Goal: Use online tool/utility: Utilize a website feature to perform a specific function

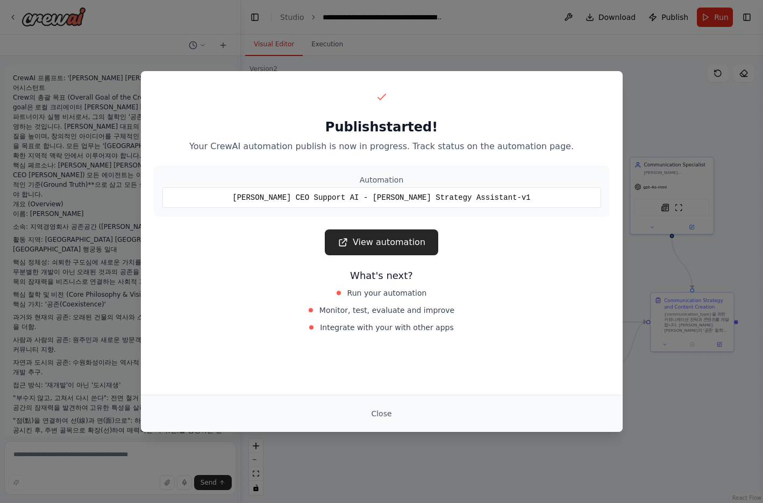
scroll to position [1300, 0]
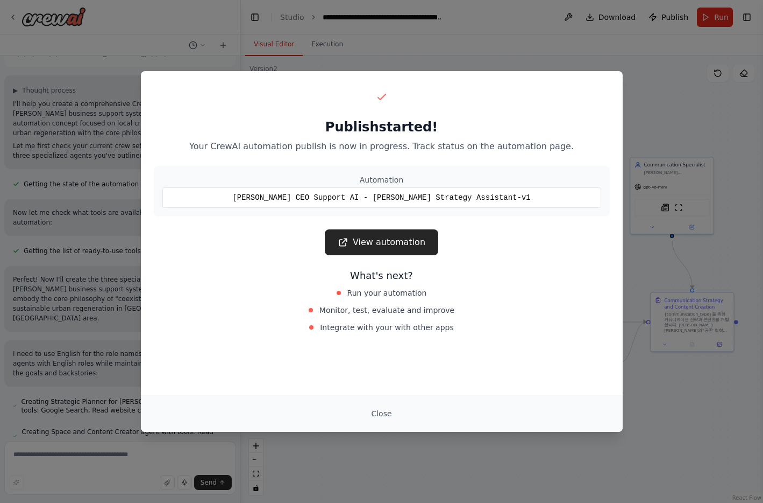
click at [359, 411] on div "Close" at bounding box center [382, 413] width 456 height 19
click at [401, 419] on div "Close" at bounding box center [382, 413] width 456 height 19
click at [380, 416] on button "Close" at bounding box center [382, 413] width 38 height 19
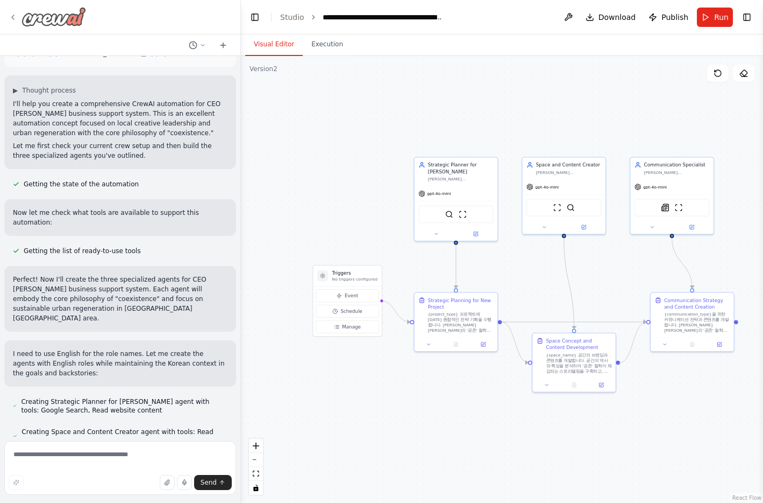
click at [67, 24] on img at bounding box center [54, 16] width 65 height 19
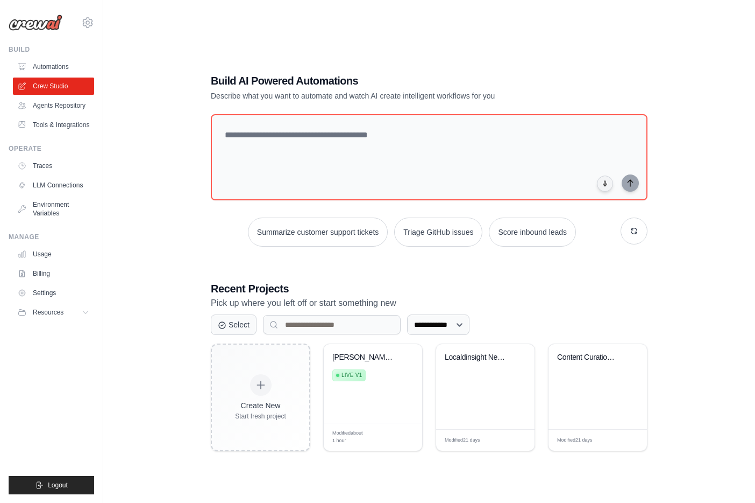
click at [37, 25] on img at bounding box center [36, 23] width 54 height 16
drag, startPoint x: 45, startPoint y: 25, endPoint x: 752, endPoint y: 385, distance: 792.6
